Goal: Information Seeking & Learning: Learn about a topic

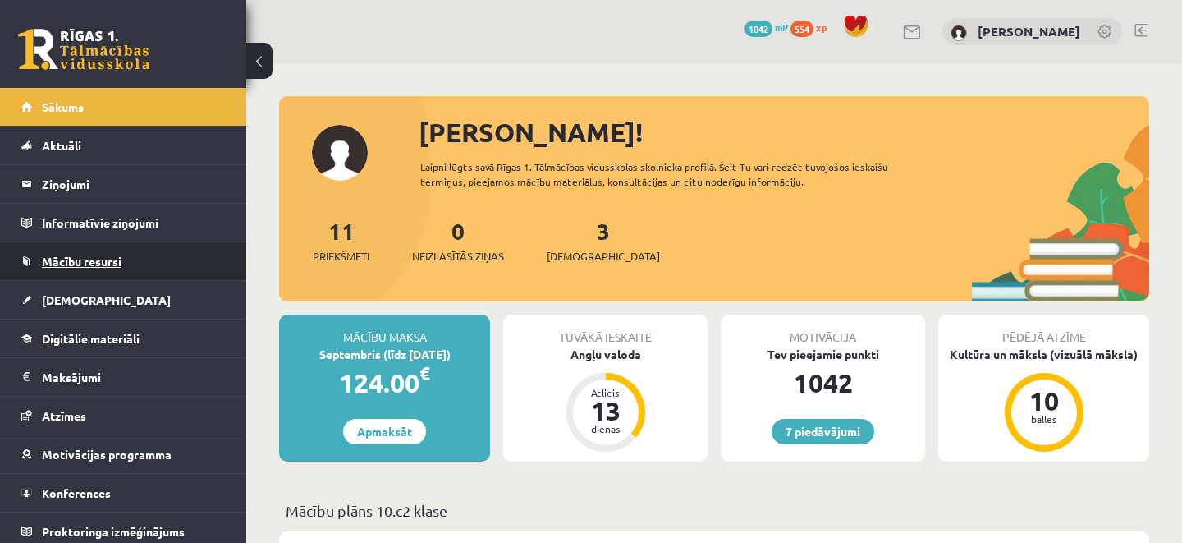
click at [98, 269] on link "Mācību resursi" at bounding box center [123, 261] width 204 height 38
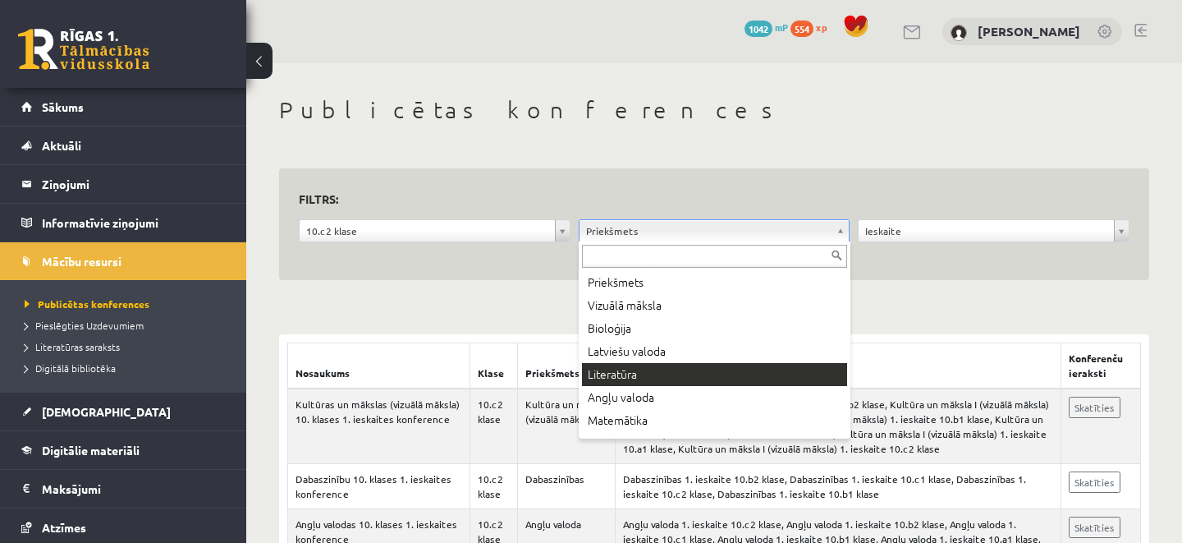
scroll to position [34, 0]
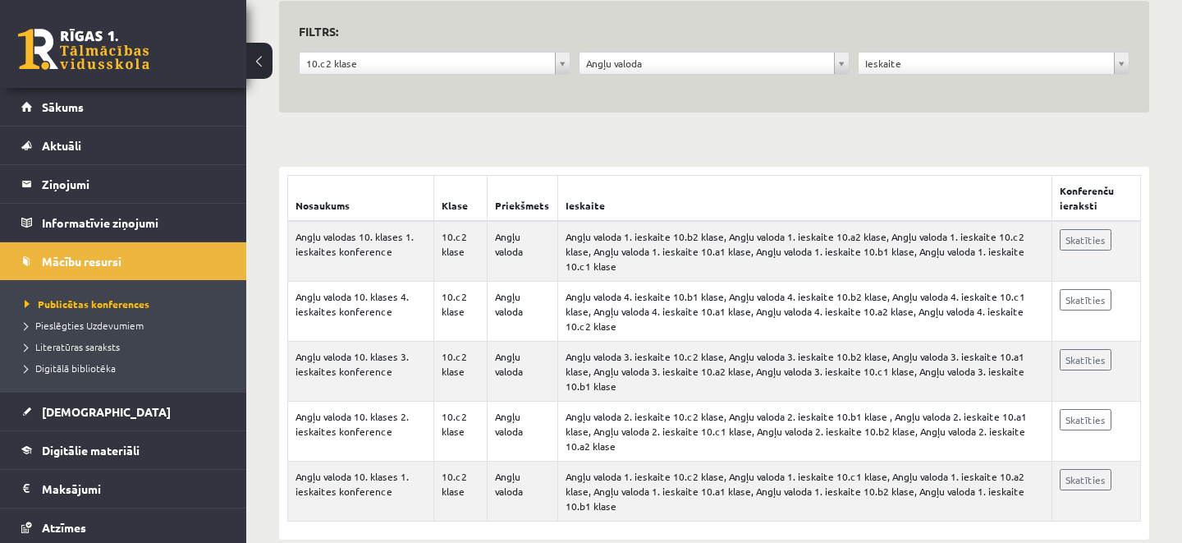
scroll to position [197, 0]
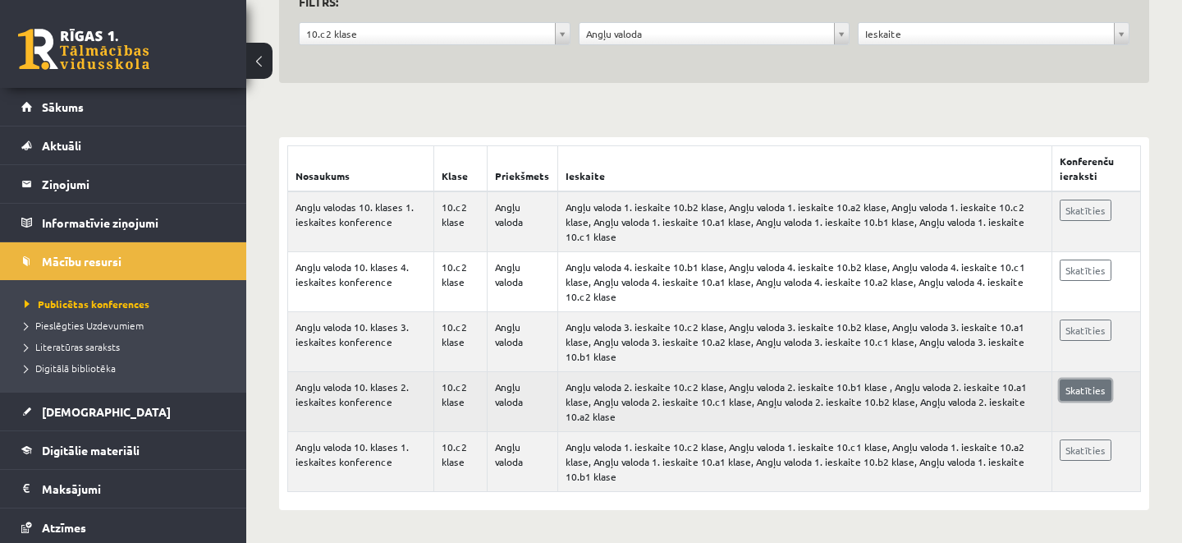
click at [1084, 386] on link "Skatīties" at bounding box center [1086, 389] width 52 height 21
